Goal: Register for event/course

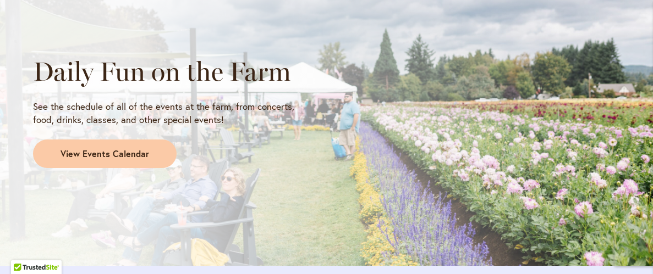
scroll to position [966, 0]
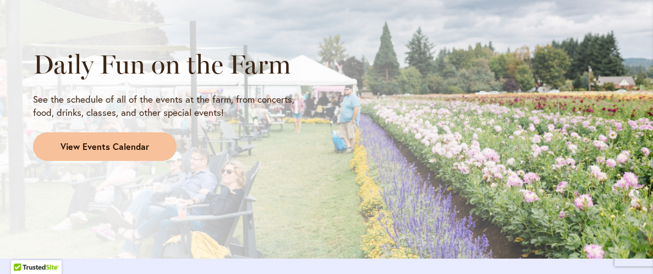
click at [130, 150] on span "View Events Calendar" at bounding box center [105, 147] width 89 height 13
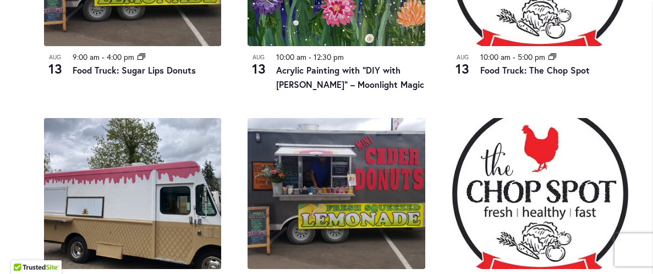
scroll to position [649, 0]
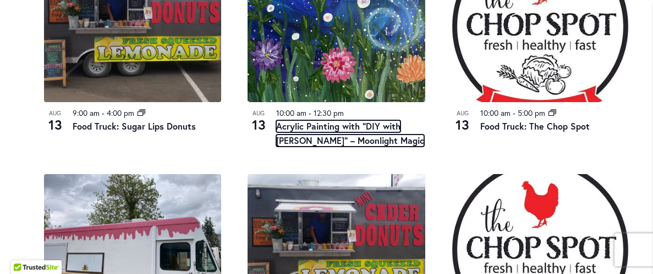
click at [326, 128] on link "Acrylic Painting with “DIY with [PERSON_NAME]” – Moonlight Magic" at bounding box center [350, 133] width 148 height 26
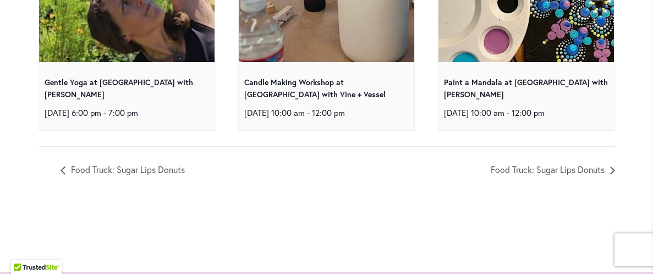
scroll to position [4117, 0]
